Goal: Use online tool/utility: Utilize a website feature to perform a specific function

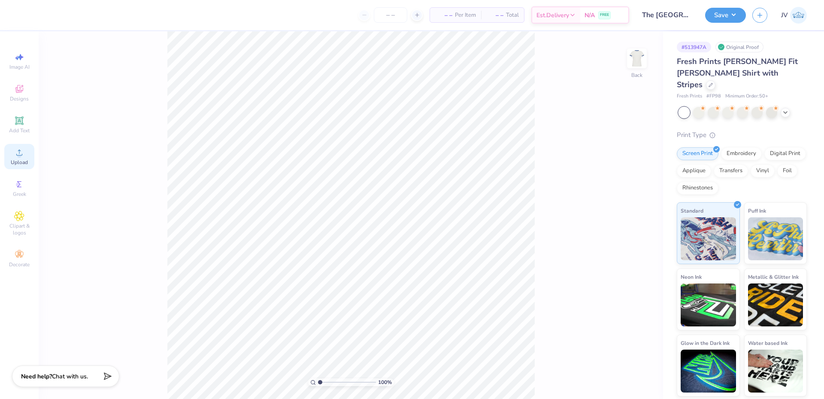
click at [12, 157] on div "Upload" at bounding box center [19, 156] width 30 height 25
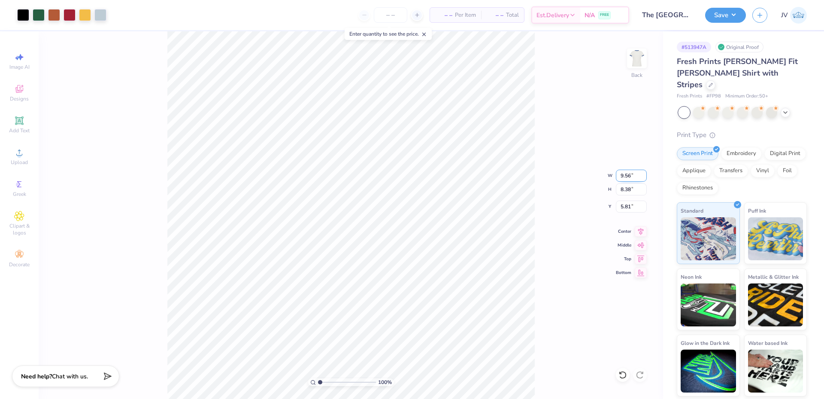
click at [628, 174] on input "9.56" at bounding box center [631, 176] width 31 height 12
type input "10.00"
type input "8.77"
click at [630, 208] on input "5.62" at bounding box center [631, 206] width 31 height 12
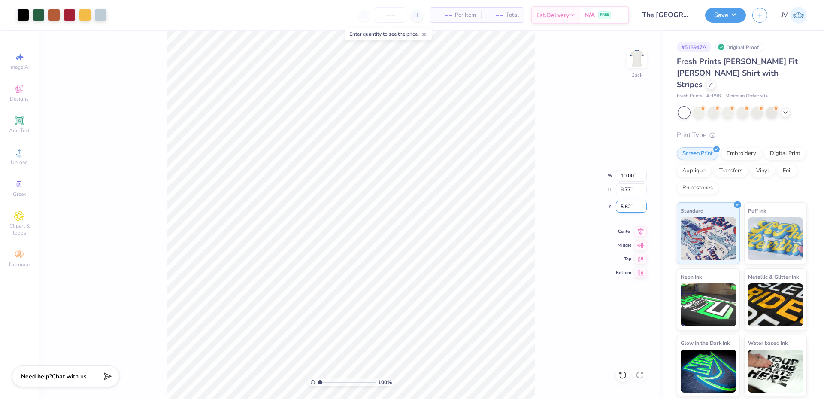
click at [630, 207] on input "5.62" at bounding box center [631, 206] width 31 height 12
type input "3.00"
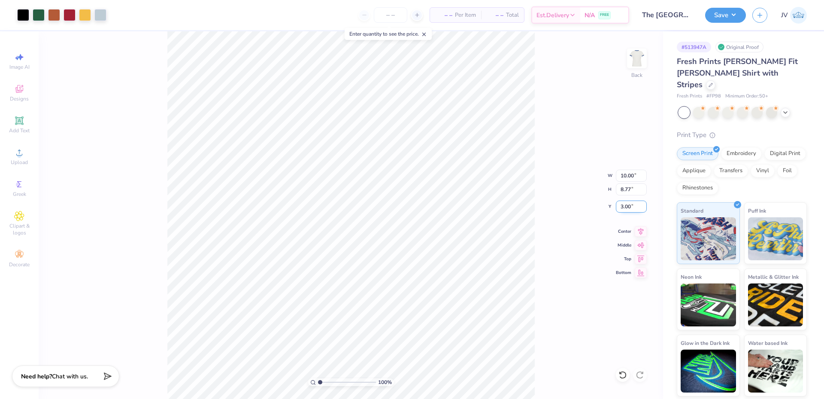
click at [627, 206] on input "3.00" at bounding box center [631, 206] width 31 height 12
type input "2.00"
click at [606, 190] on div "100 % Back W 10.00 10.00 " H 8.77 8.77 " Y 2.00 2.00 " Center Middle Top Bottom" at bounding box center [351, 214] width 625 height 367
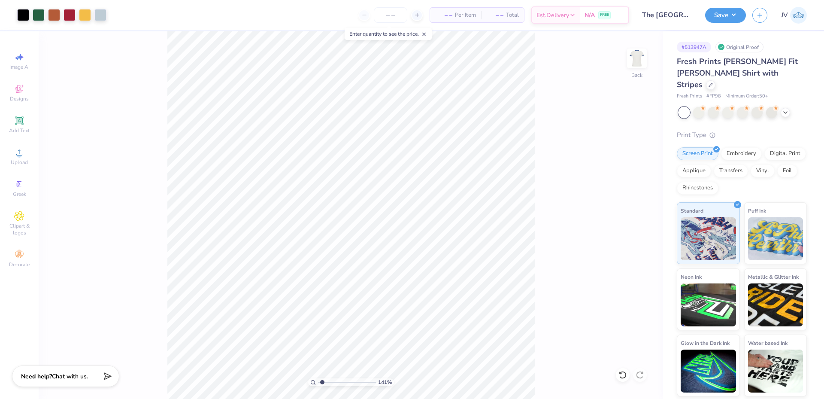
click at [322, 383] on input "range" at bounding box center [347, 382] width 58 height 8
click at [318, 382] on input "range" at bounding box center [347, 382] width 58 height 8
click at [728, 14] on button "Save" at bounding box center [725, 13] width 41 height 15
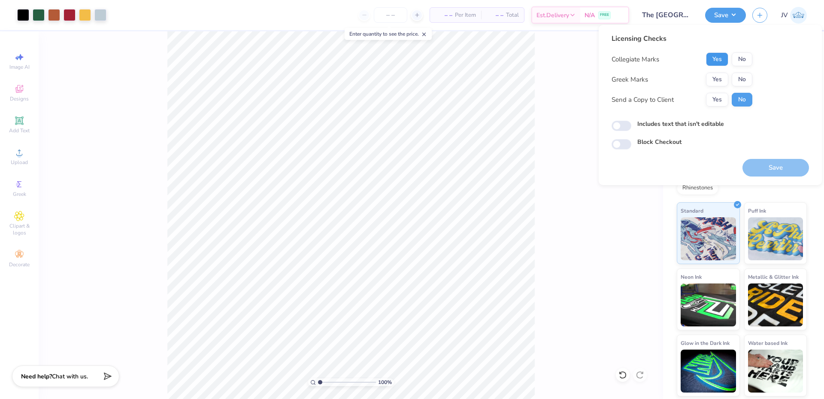
click at [715, 58] on button "Yes" at bounding box center [717, 59] width 22 height 14
click at [718, 74] on button "Yes" at bounding box center [717, 80] width 22 height 14
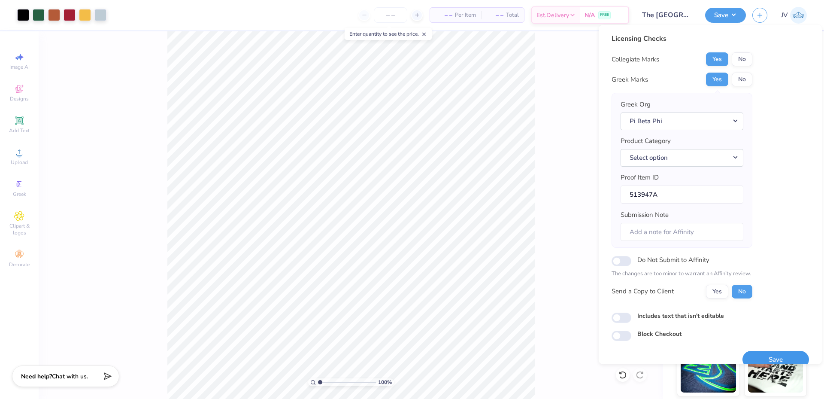
click at [750, 354] on button "Save" at bounding box center [776, 360] width 67 height 18
click at [775, 356] on div "Save" at bounding box center [776, 360] width 67 height 18
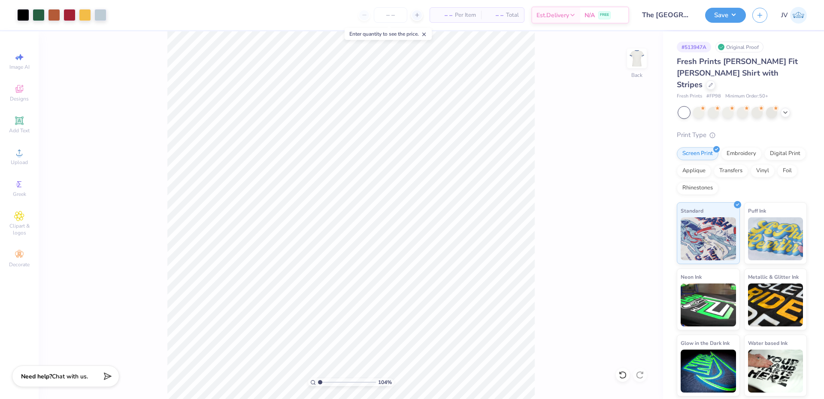
type input "1"
drag, startPoint x: 320, startPoint y: 381, endPoint x: 301, endPoint y: 379, distance: 19.0
click at [318, 379] on input "range" at bounding box center [347, 382] width 58 height 8
